Goal: Information Seeking & Learning: Find specific fact

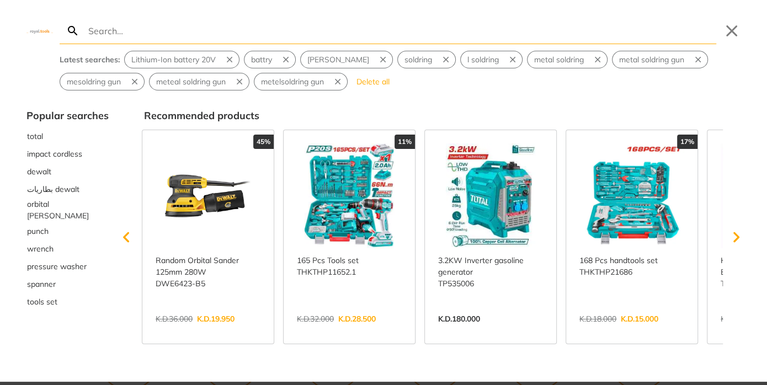
type input "l"
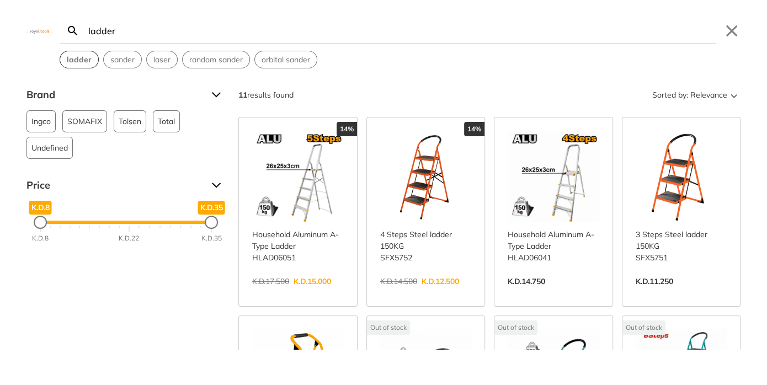
type input "ladder"
click at [81, 61] on strong "ladder" at bounding box center [79, 60] width 25 height 10
